Goal: Task Accomplishment & Management: Manage account settings

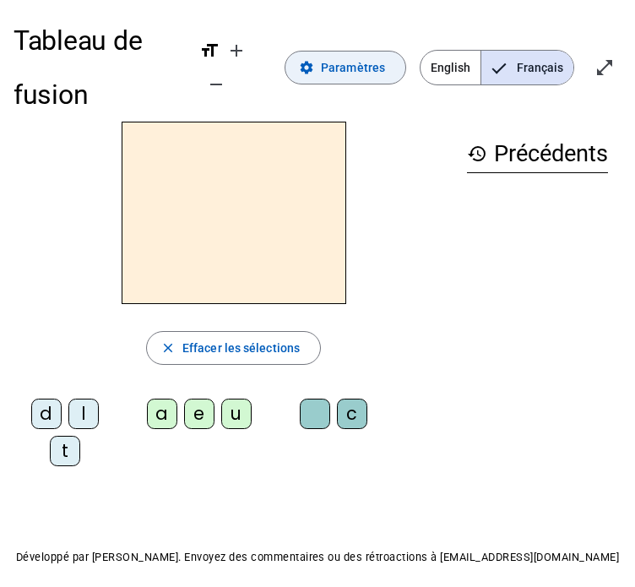
click at [337, 63] on span "Paramètres" at bounding box center [353, 67] width 64 height 20
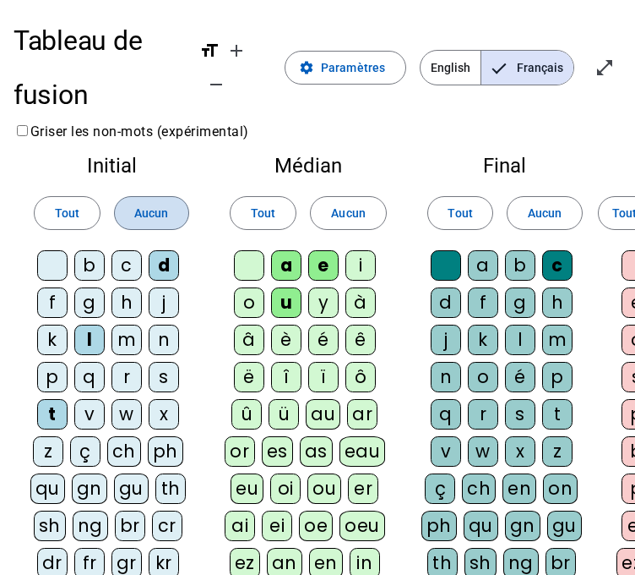
click at [149, 212] on span "Aucun" at bounding box center [151, 213] width 34 height 20
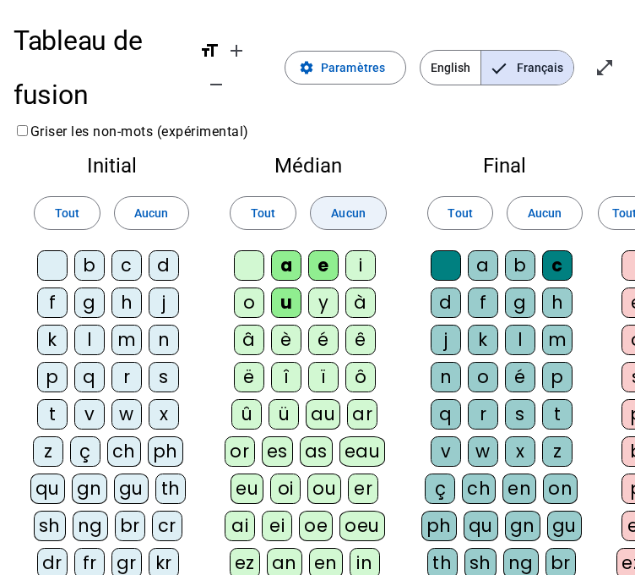
click at [341, 199] on span at bounding box center [348, 213] width 74 height 41
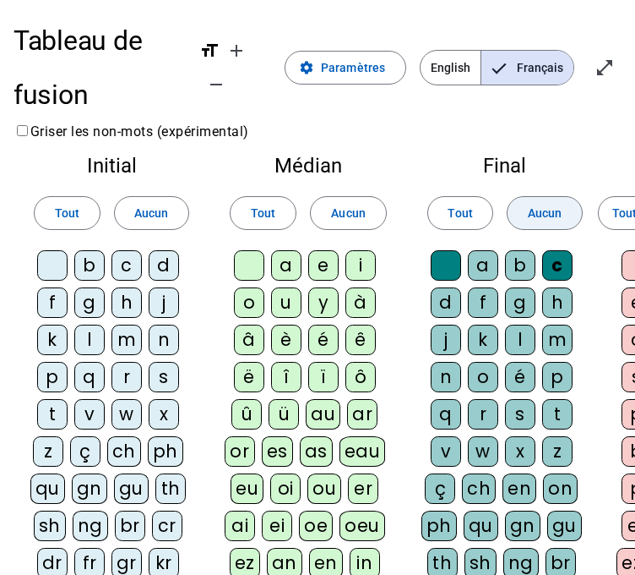
click at [542, 205] on span "Aucun" at bounding box center [545, 213] width 34 height 20
click at [154, 378] on div "s" at bounding box center [164, 377] width 30 height 30
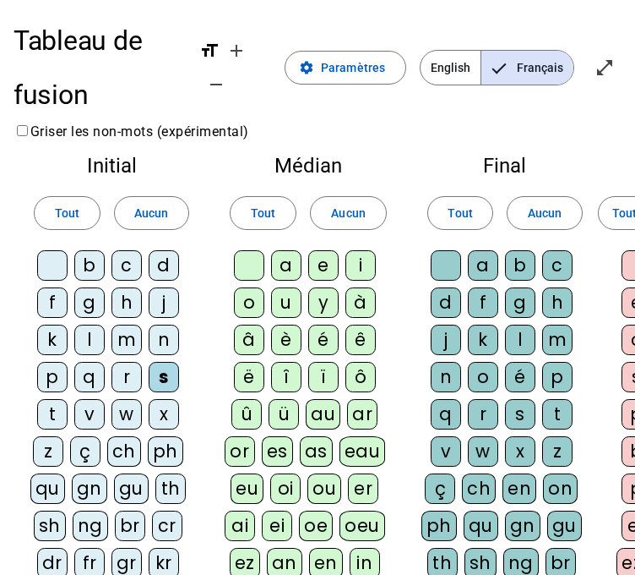
click at [39, 405] on div "t" at bounding box center [52, 414] width 30 height 30
click at [166, 262] on div "d" at bounding box center [164, 265] width 30 height 30
click at [122, 341] on div "m" at bounding box center [127, 339] width 30 height 30
click at [166, 297] on div "j" at bounding box center [164, 302] width 30 height 30
click at [353, 259] on div "i" at bounding box center [361, 265] width 30 height 30
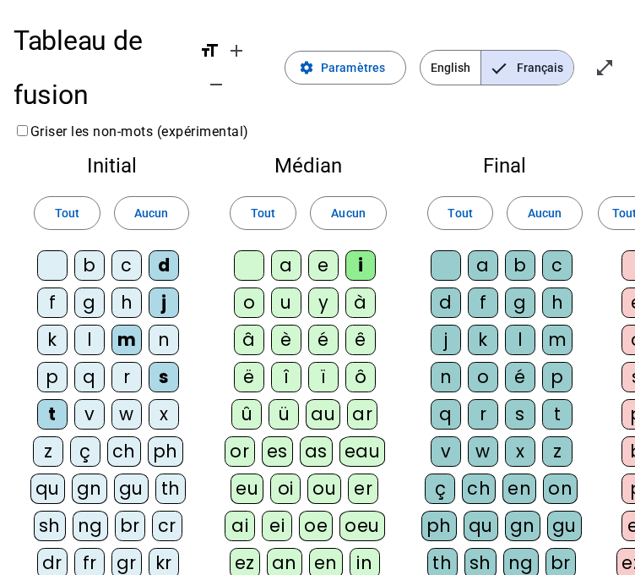
click at [291, 262] on div "a" at bounding box center [286, 265] width 30 height 30
click at [280, 303] on div "u" at bounding box center [286, 302] width 30 height 30
click at [315, 272] on div "e" at bounding box center [323, 265] width 30 height 30
click at [510, 341] on div "l" at bounding box center [520, 339] width 30 height 30
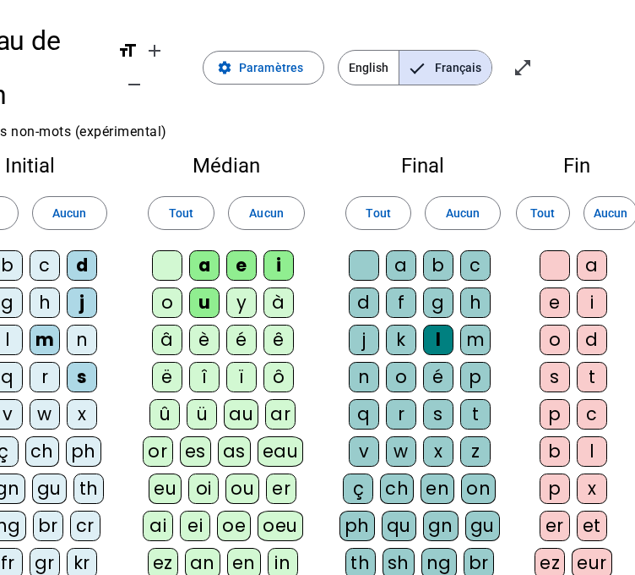
click at [359, 263] on div at bounding box center [364, 265] width 30 height 30
click at [549, 339] on div "o" at bounding box center [555, 339] width 30 height 30
click at [543, 254] on div at bounding box center [555, 265] width 30 height 30
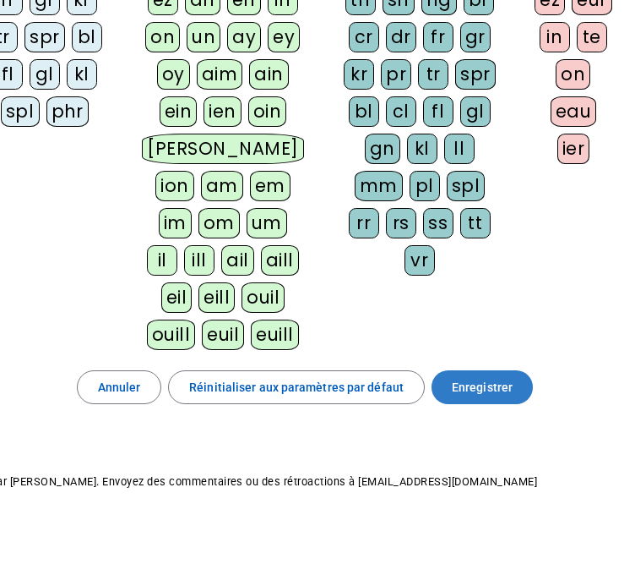
click at [517, 382] on span at bounding box center [482, 387] width 101 height 41
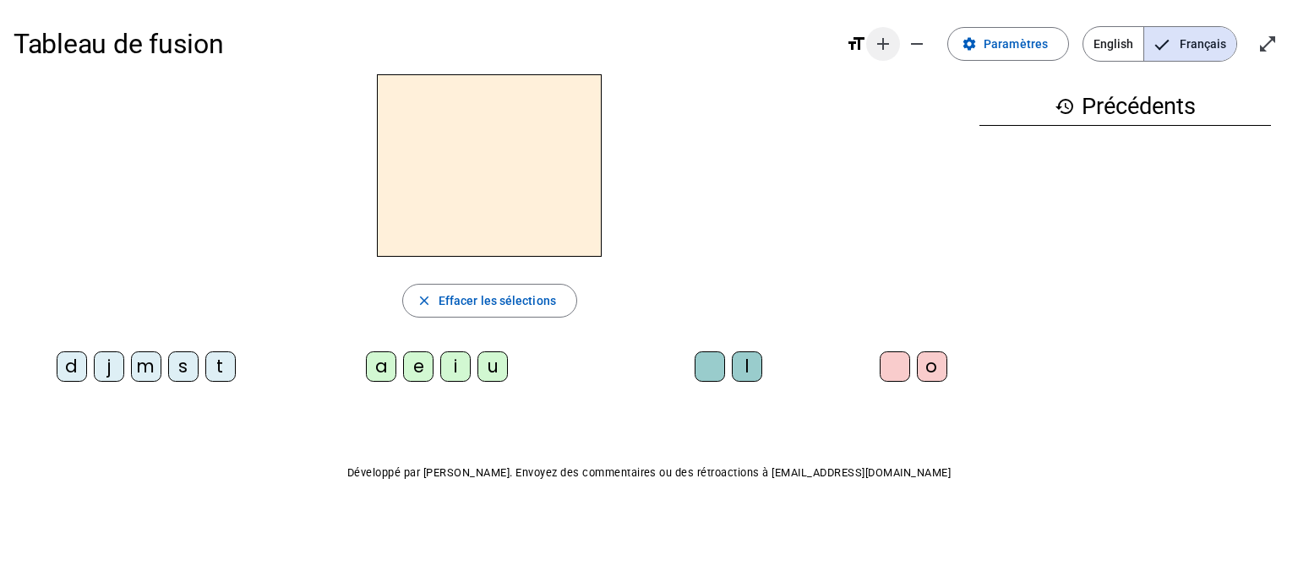
click at [886, 43] on mat-icon "add" at bounding box center [883, 44] width 20 height 20
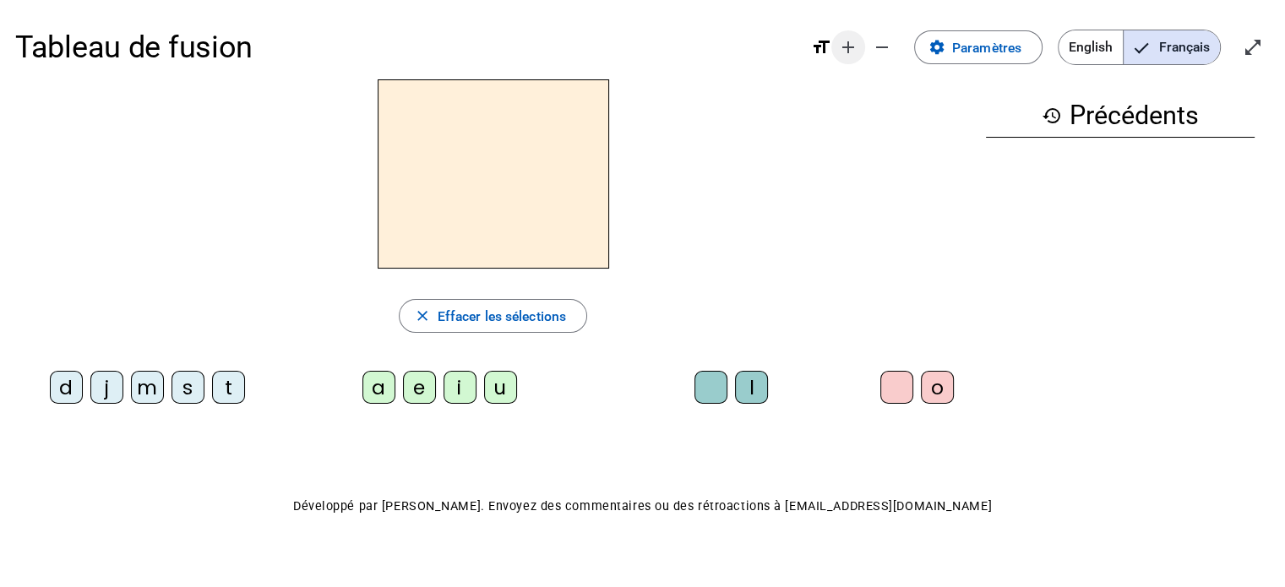
click at [853, 52] on mat-icon "add" at bounding box center [848, 47] width 20 height 20
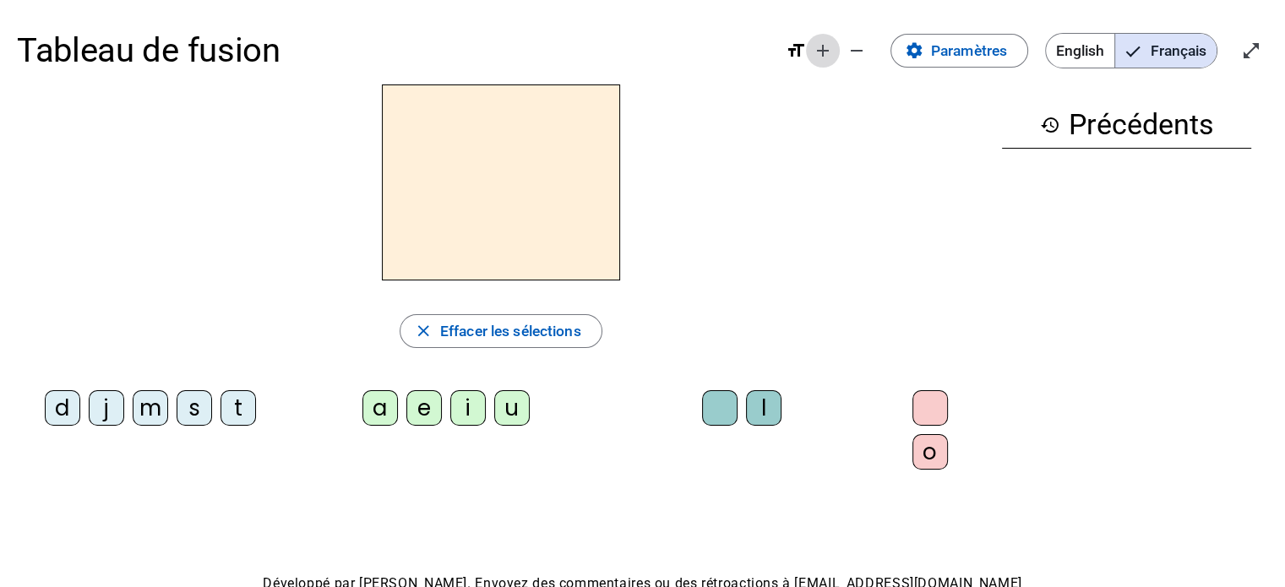
click at [825, 55] on mat-icon "add" at bounding box center [823, 51] width 20 height 20
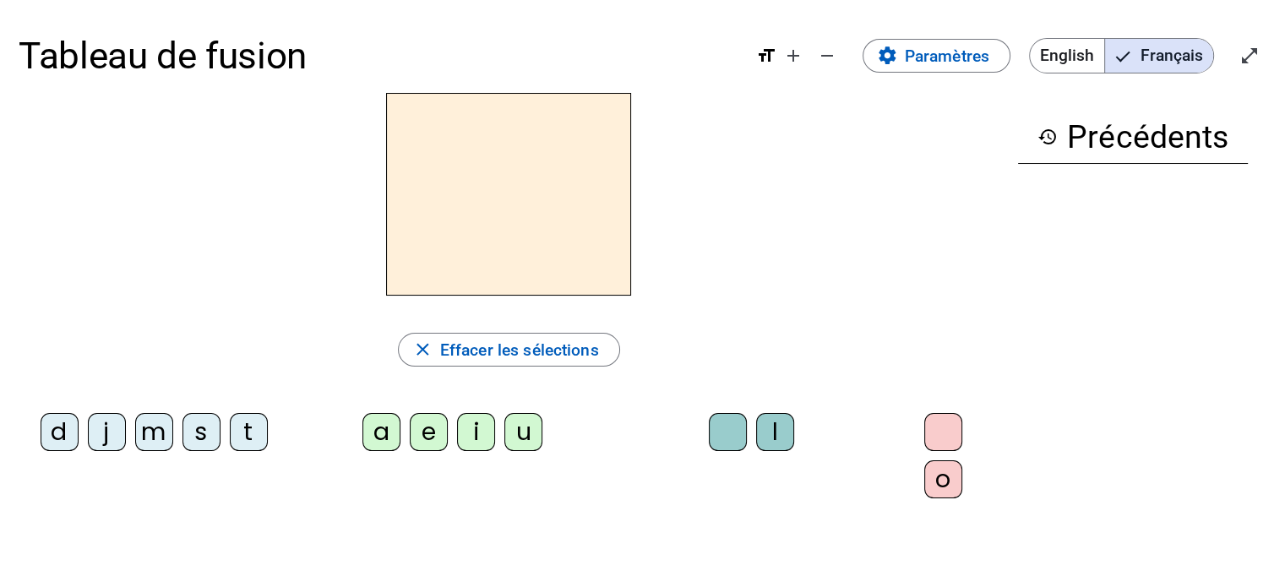
click at [764, 53] on mat-icon "format_size" at bounding box center [766, 56] width 20 height 20
click at [793, 57] on mat-icon "add" at bounding box center [793, 56] width 20 height 20
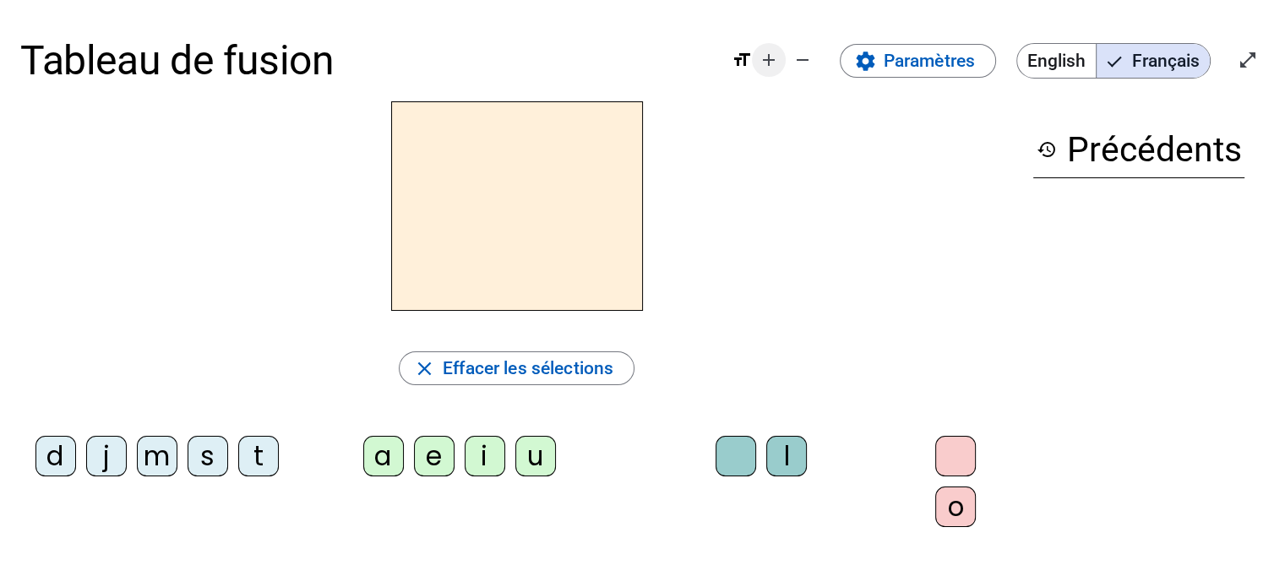
click at [764, 64] on mat-icon "add" at bounding box center [769, 60] width 20 height 20
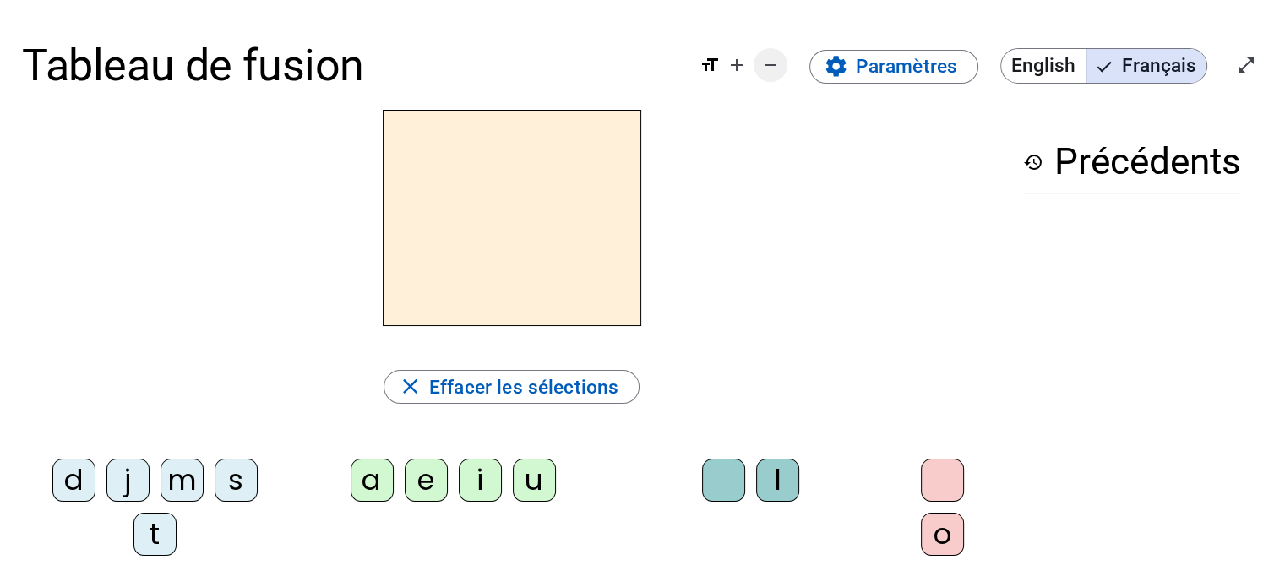
click at [781, 60] on mat-icon "remove" at bounding box center [770, 65] width 20 height 20
